Goal: Information Seeking & Learning: Learn about a topic

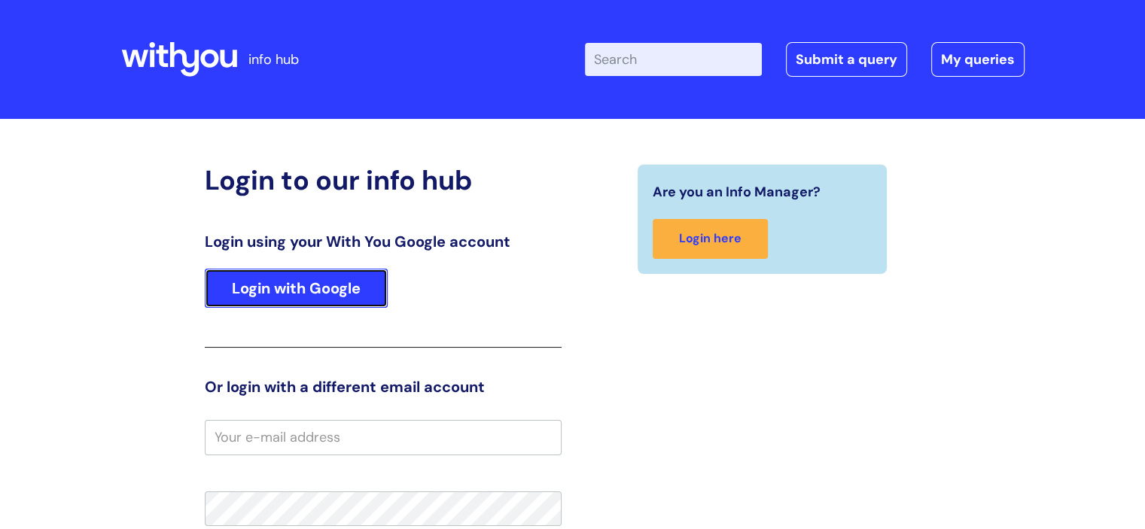
drag, startPoint x: 289, startPoint y: 271, endPoint x: 278, endPoint y: 290, distance: 21.9
click at [288, 272] on link "Login with Google" at bounding box center [296, 288] width 183 height 39
click at [276, 294] on link "Login with Google" at bounding box center [296, 288] width 183 height 39
click at [276, 292] on link "Login with Google" at bounding box center [296, 288] width 183 height 39
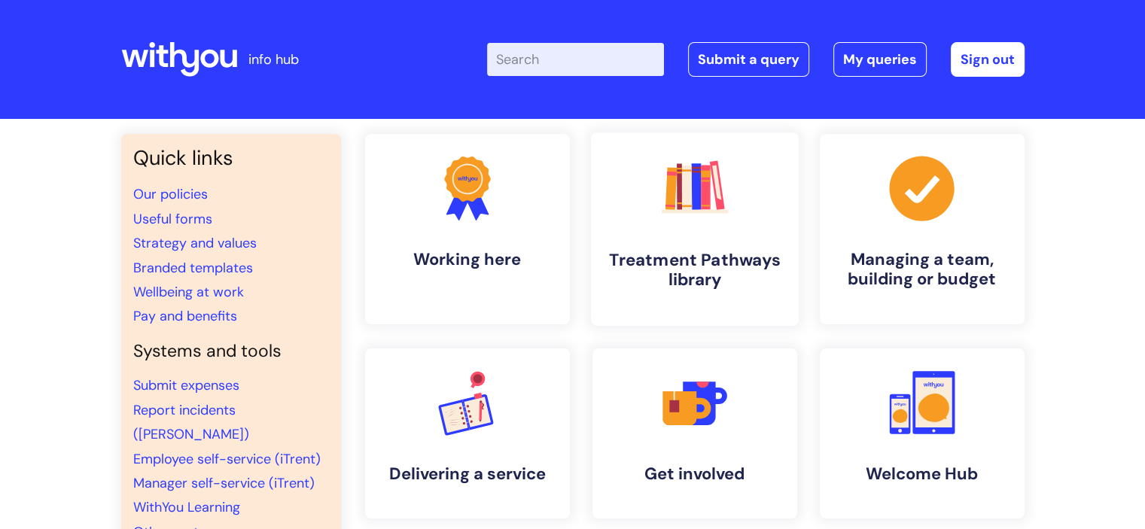
click at [699, 255] on h4 "Treatment Pathways library" at bounding box center [695, 270] width 184 height 41
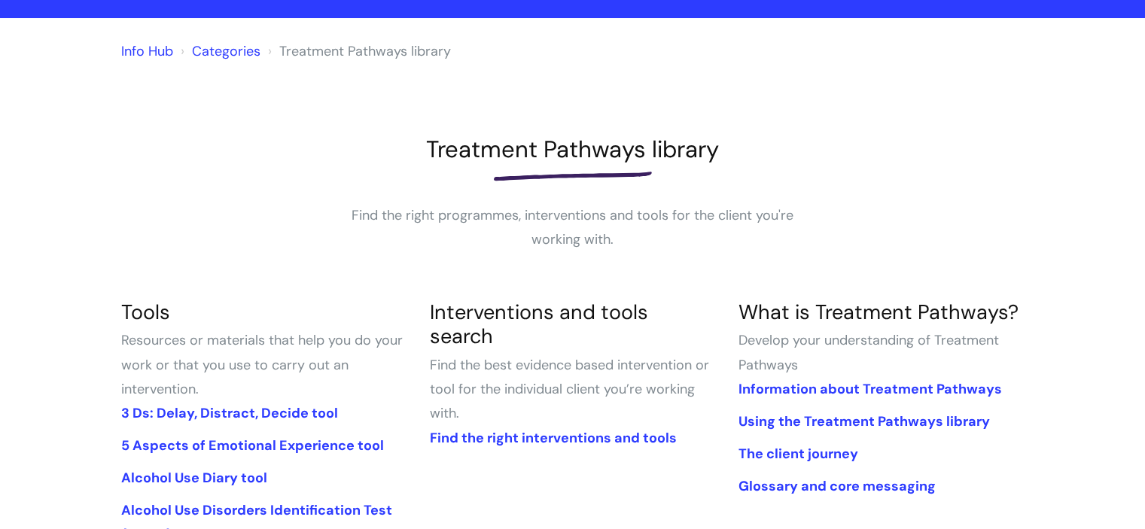
scroll to position [376, 0]
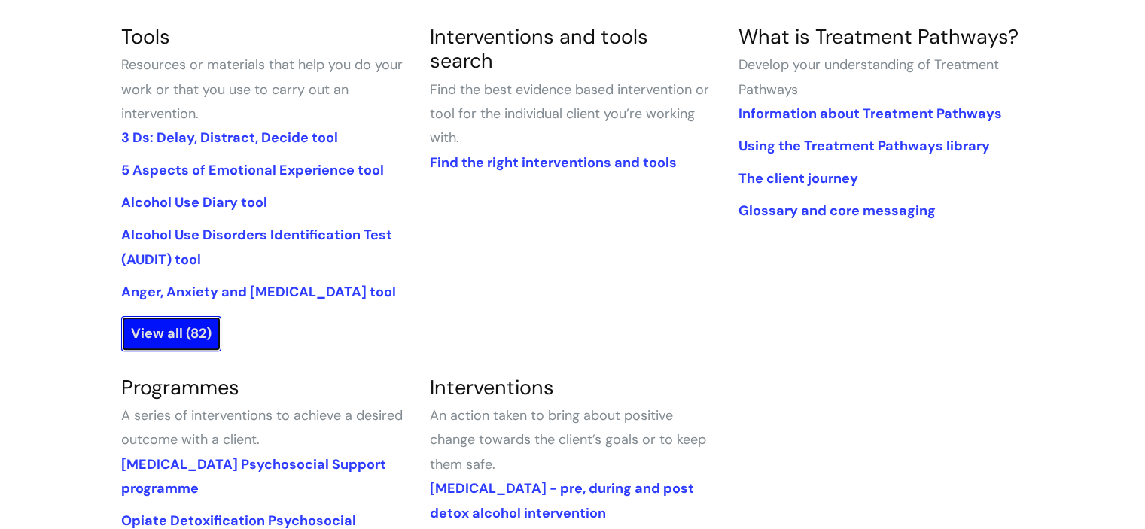
click at [169, 333] on link "View all (82)" at bounding box center [171, 333] width 100 height 35
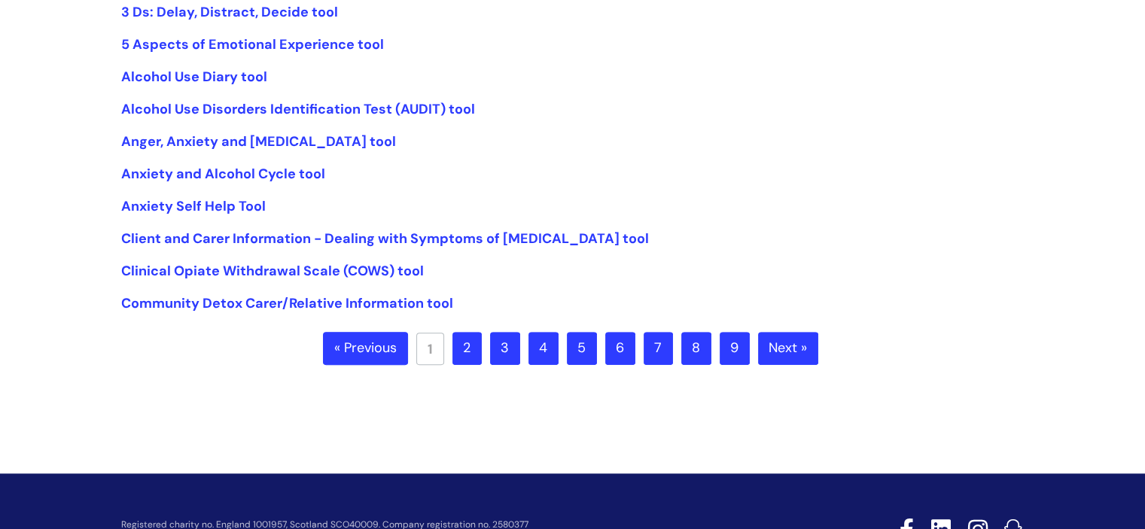
scroll to position [376, 0]
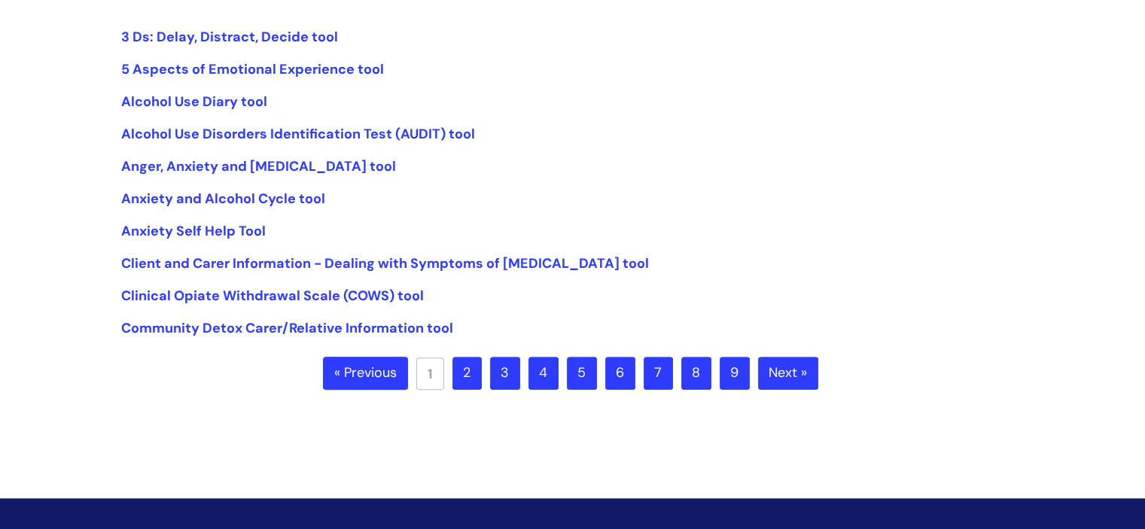
click at [790, 376] on link "Next »" at bounding box center [788, 373] width 60 height 33
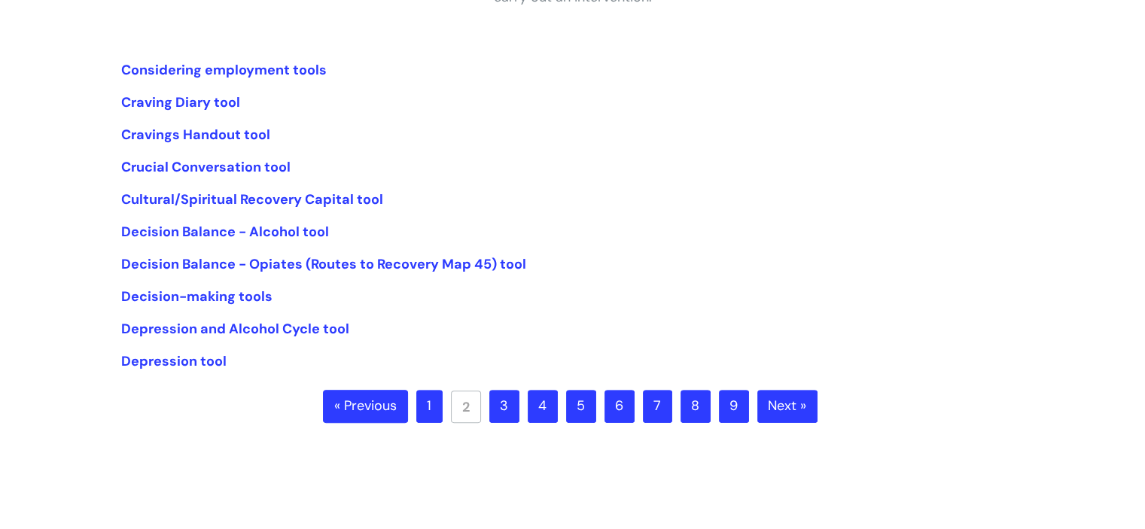
scroll to position [340, 0]
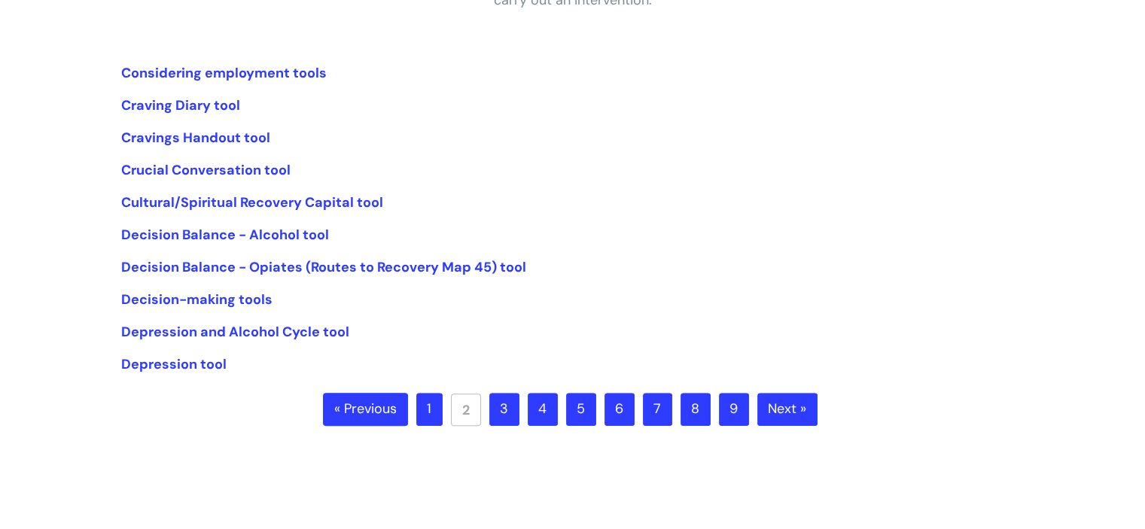
click at [769, 412] on link "Next »" at bounding box center [787, 409] width 60 height 33
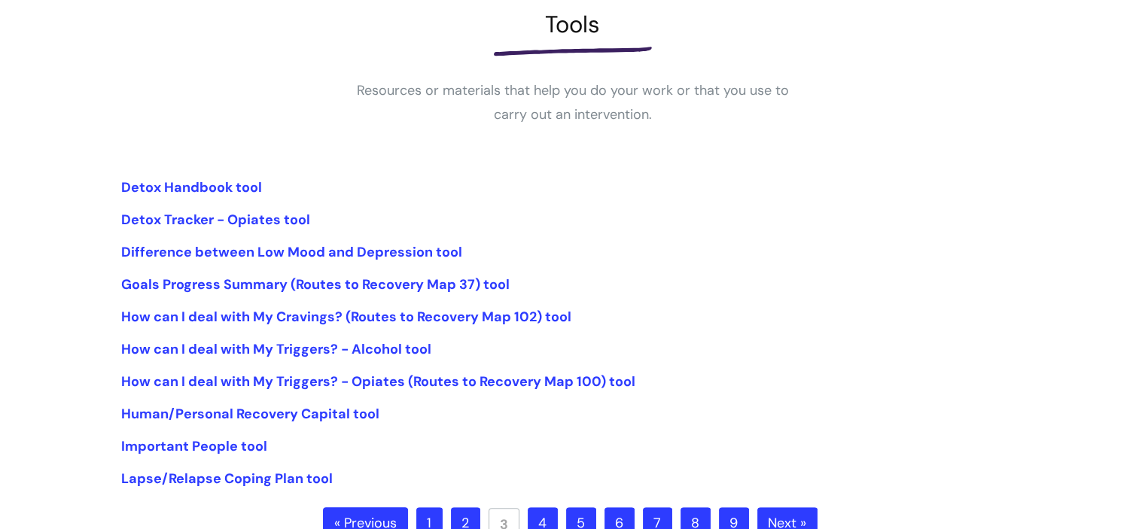
scroll to position [301, 0]
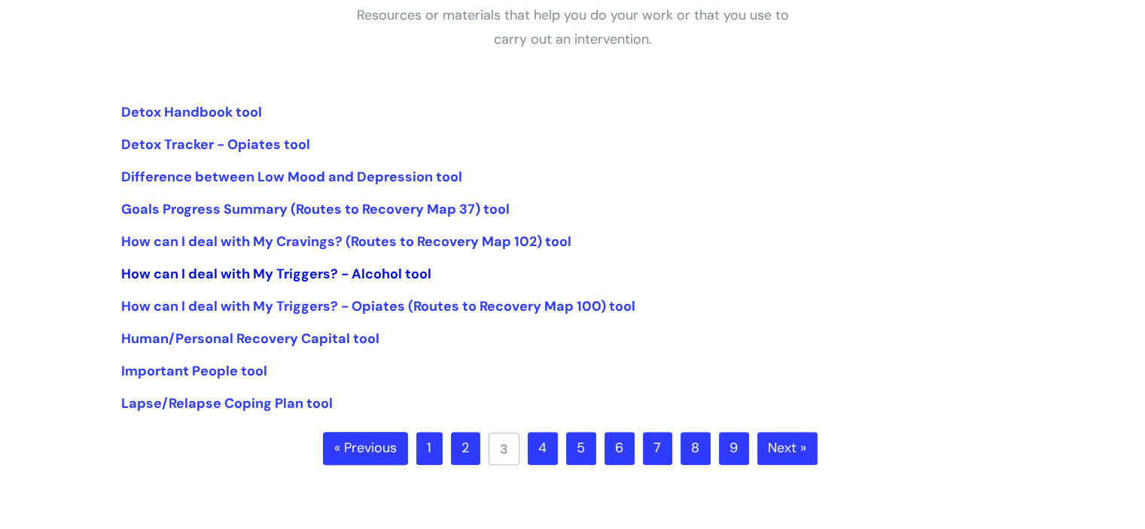
click at [254, 272] on link "How can I deal with My Triggers? - Alcohol tool" at bounding box center [276, 274] width 310 height 18
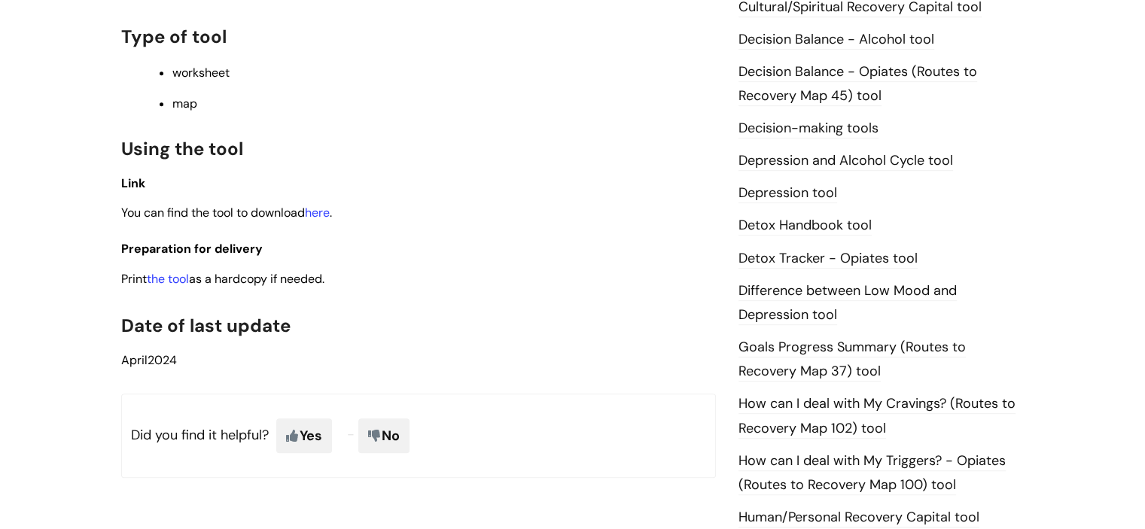
scroll to position [753, 0]
click at [318, 218] on link "here" at bounding box center [317, 213] width 25 height 16
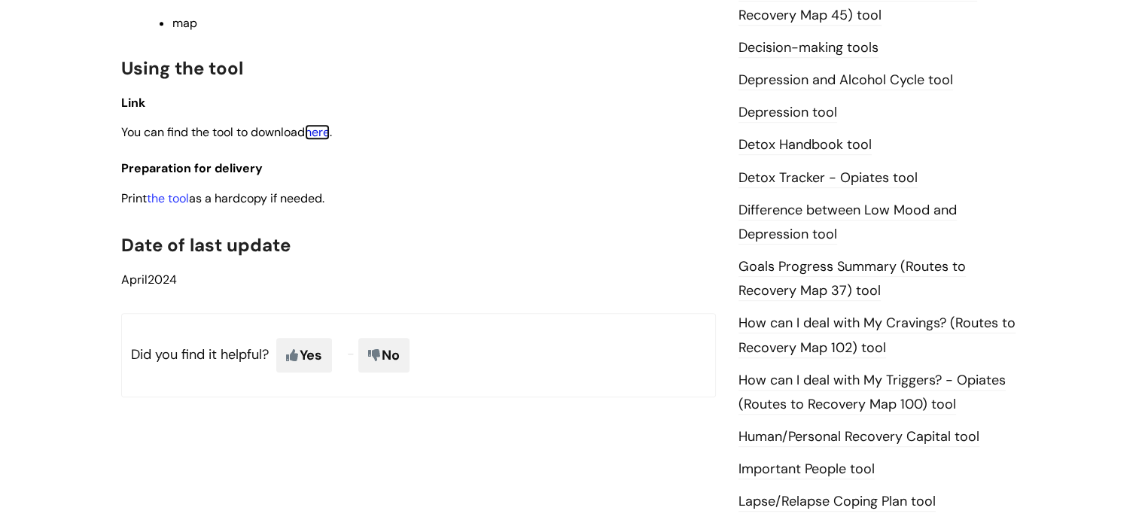
scroll to position [985, 0]
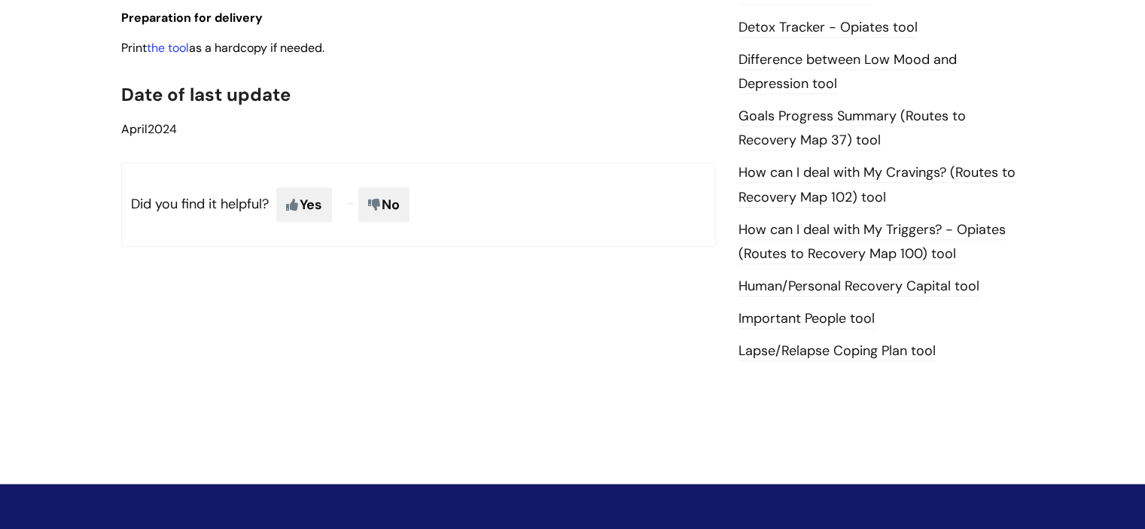
click at [801, 352] on link "Lapse/Relapse Coping Plan tool" at bounding box center [836, 352] width 197 height 20
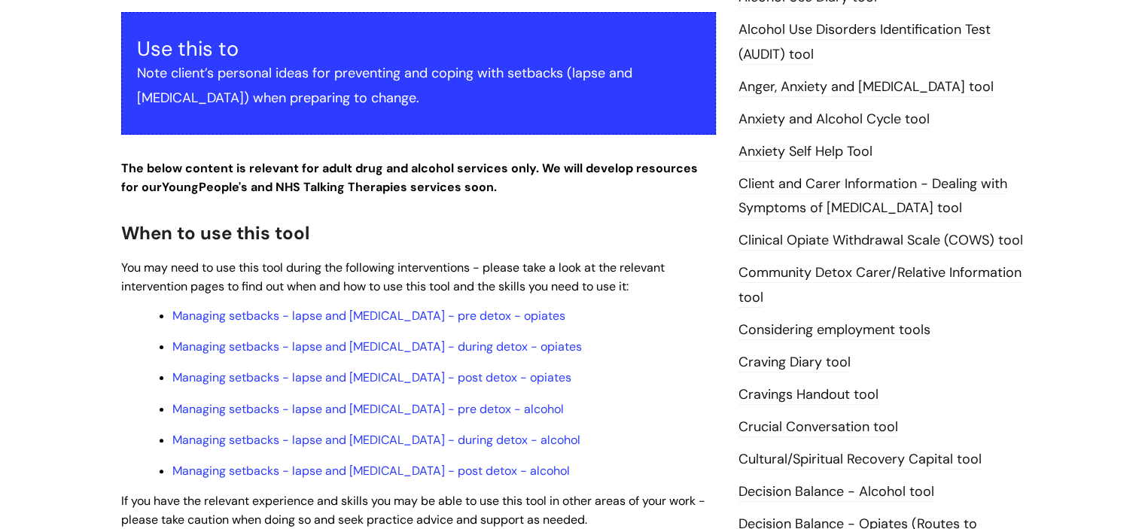
scroll to position [376, 0]
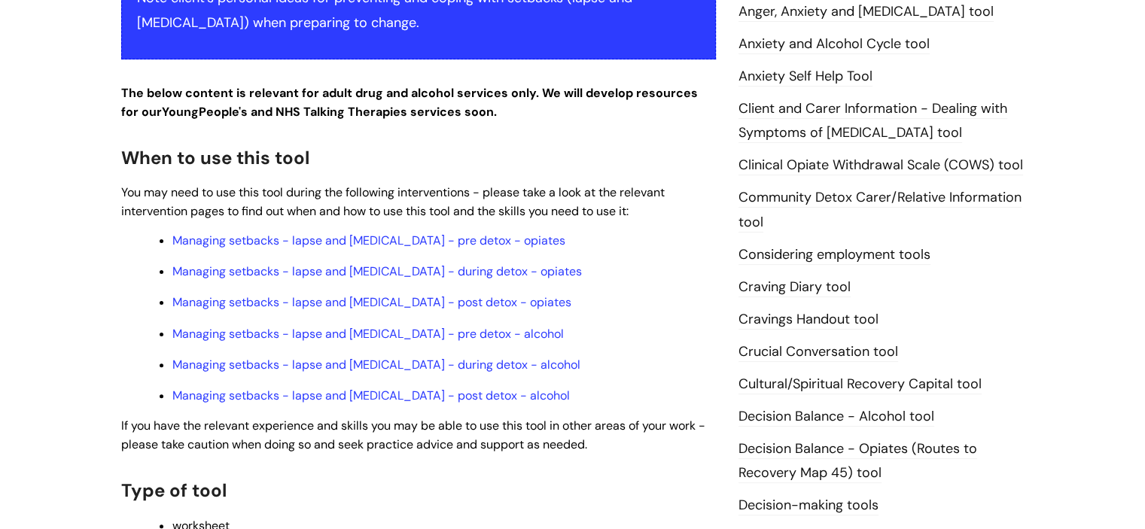
click at [835, 350] on link "Crucial Conversation tool" at bounding box center [818, 352] width 160 height 20
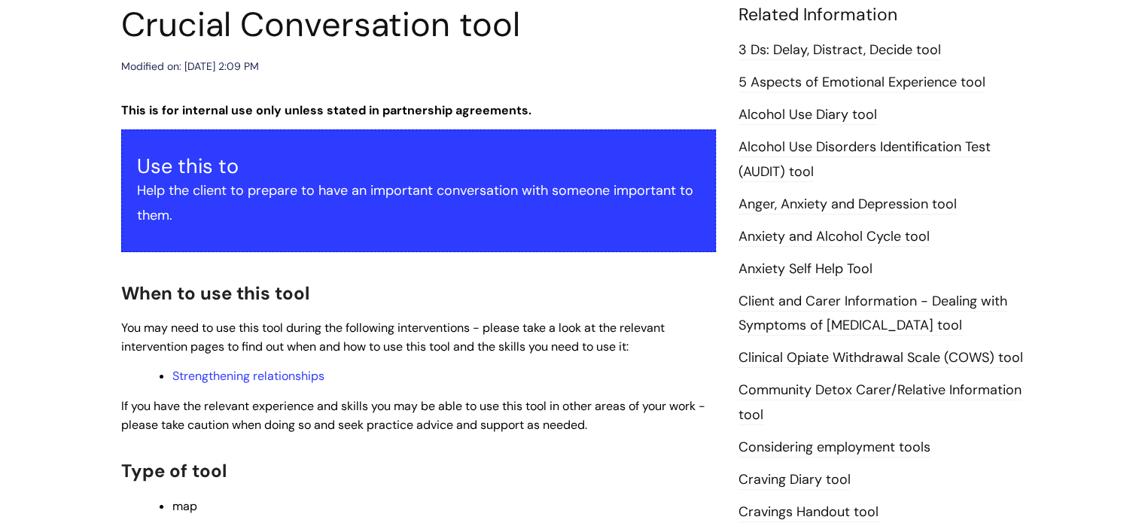
scroll to position [452, 0]
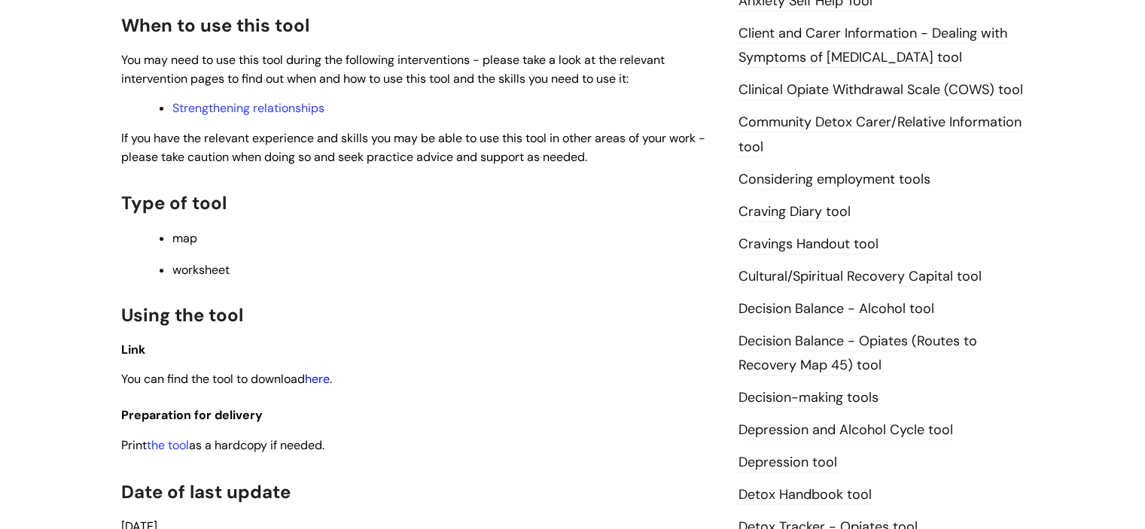
click at [323, 385] on link "here" at bounding box center [317, 379] width 25 height 16
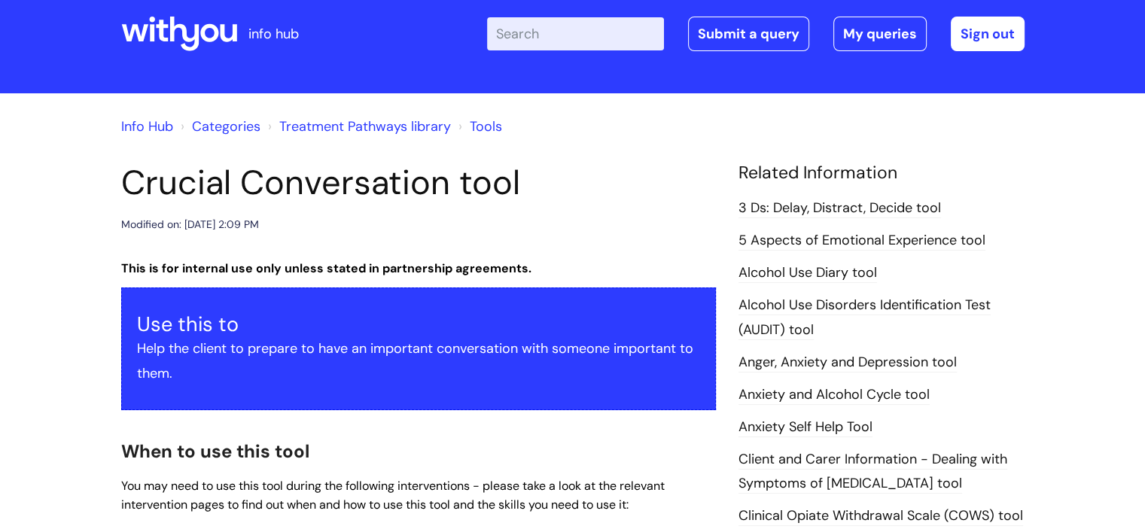
scroll to position [0, 0]
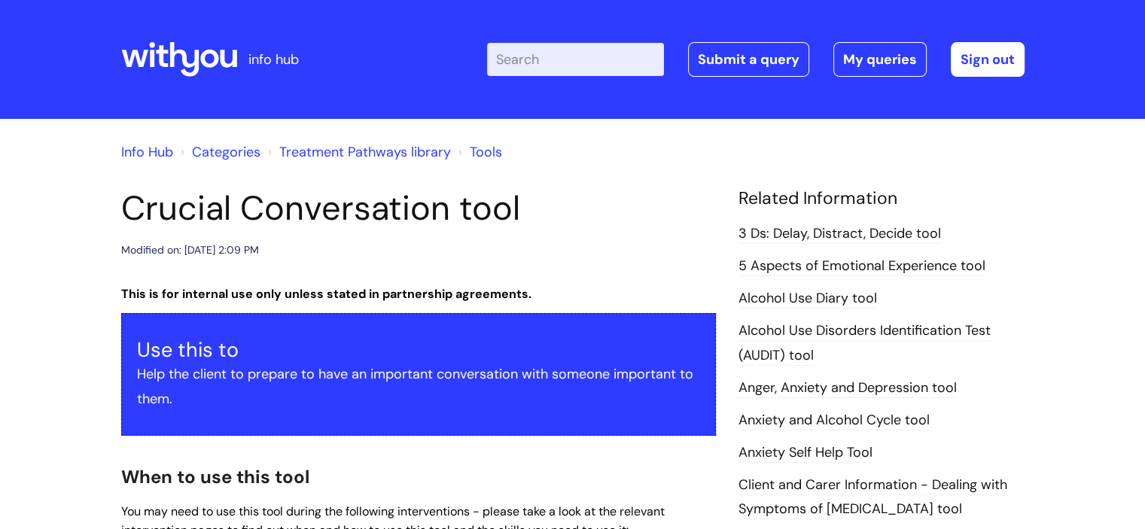
click at [775, 422] on link "Anxiety and Alcohol Cycle tool" at bounding box center [833, 421] width 191 height 20
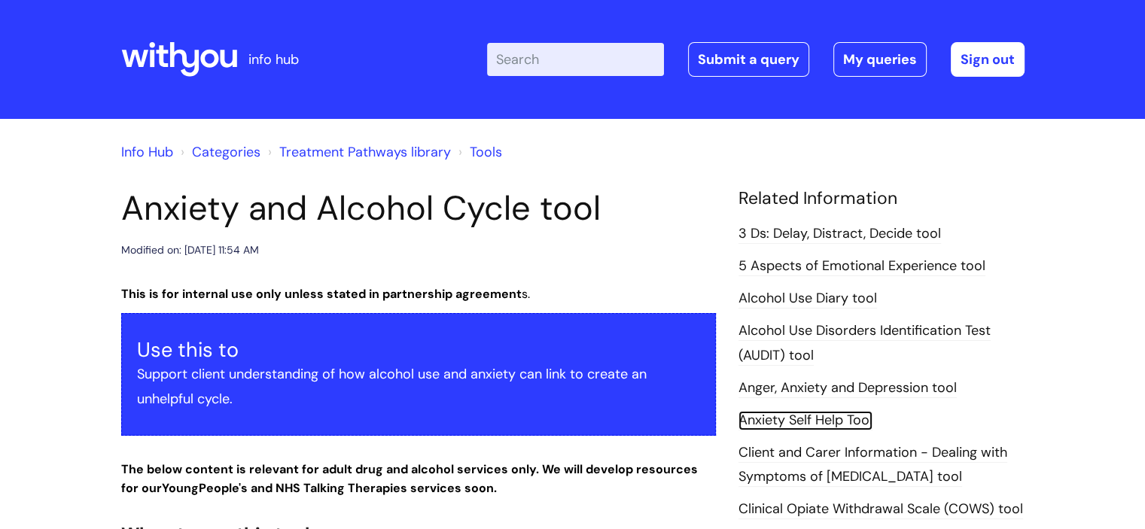
click at [793, 417] on link "Anxiety Self Help Tool" at bounding box center [805, 421] width 134 height 20
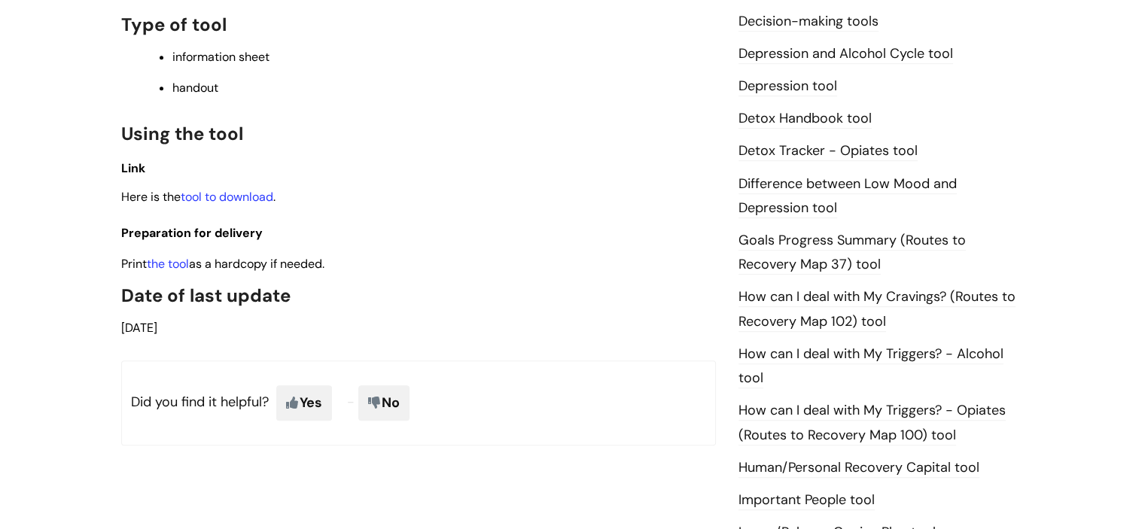
scroll to position [903, 0]
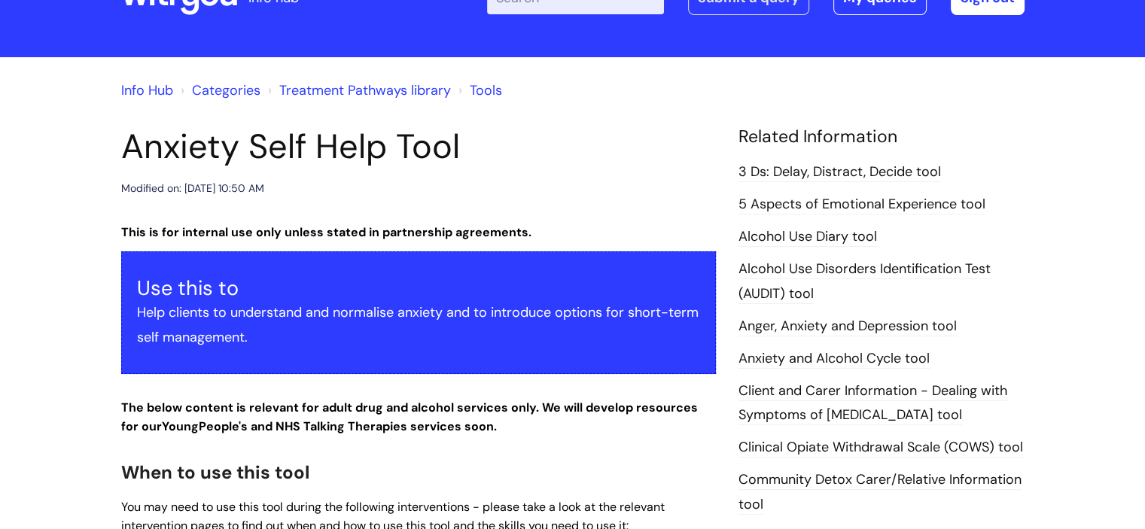
drag, startPoint x: 674, startPoint y: 62, endPoint x: 689, endPoint y: 60, distance: 16.0
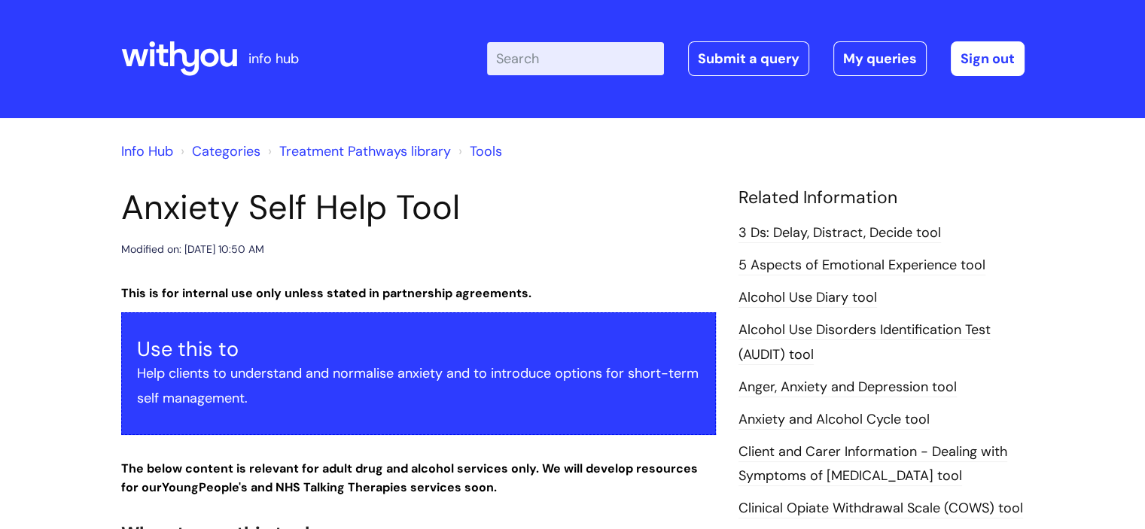
scroll to position [0, 0]
